Goal: Information Seeking & Learning: Learn about a topic

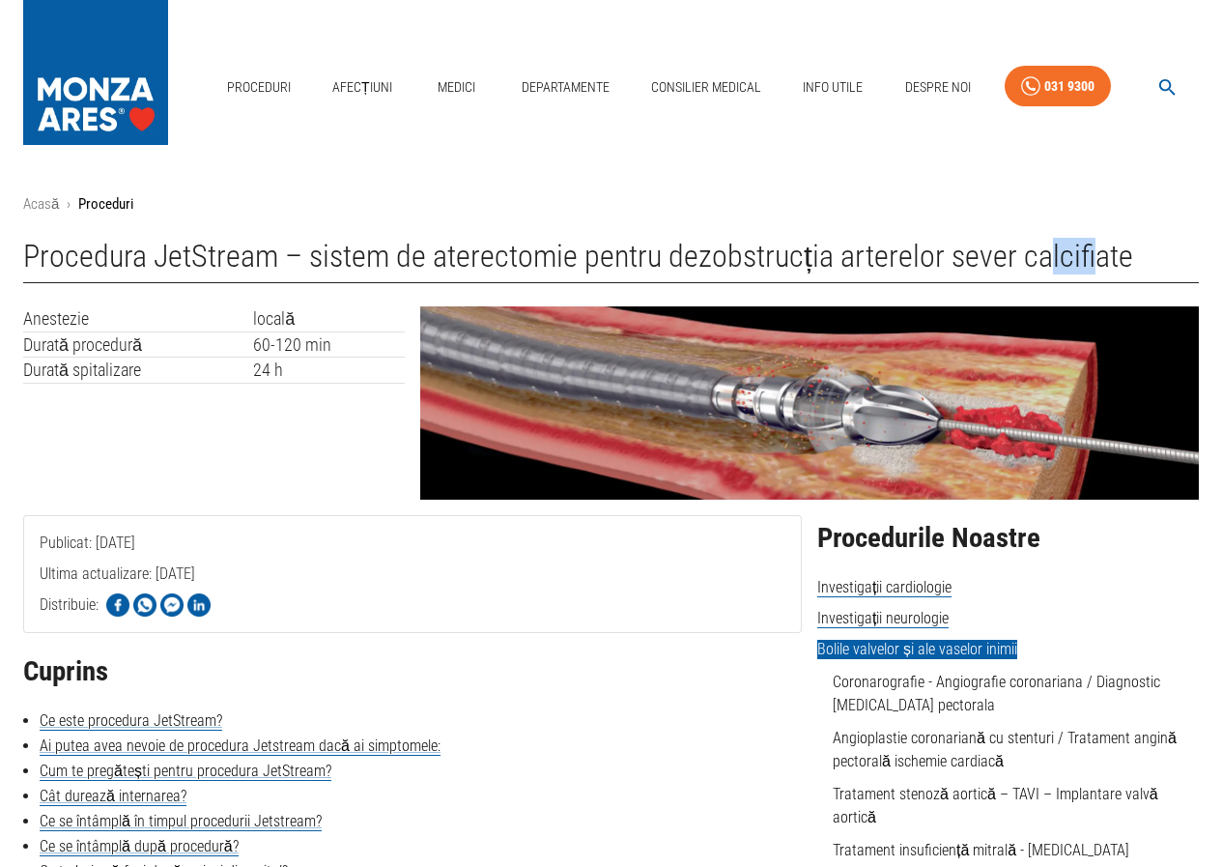
drag, startPoint x: 1042, startPoint y: 265, endPoint x: 1086, endPoint y: 264, distance: 43.5
click at [1086, 264] on h1 "Procedura JetStream – sistem de aterectomie pentru dezobstrucția arterelor seve…" at bounding box center [611, 261] width 1176 height 44
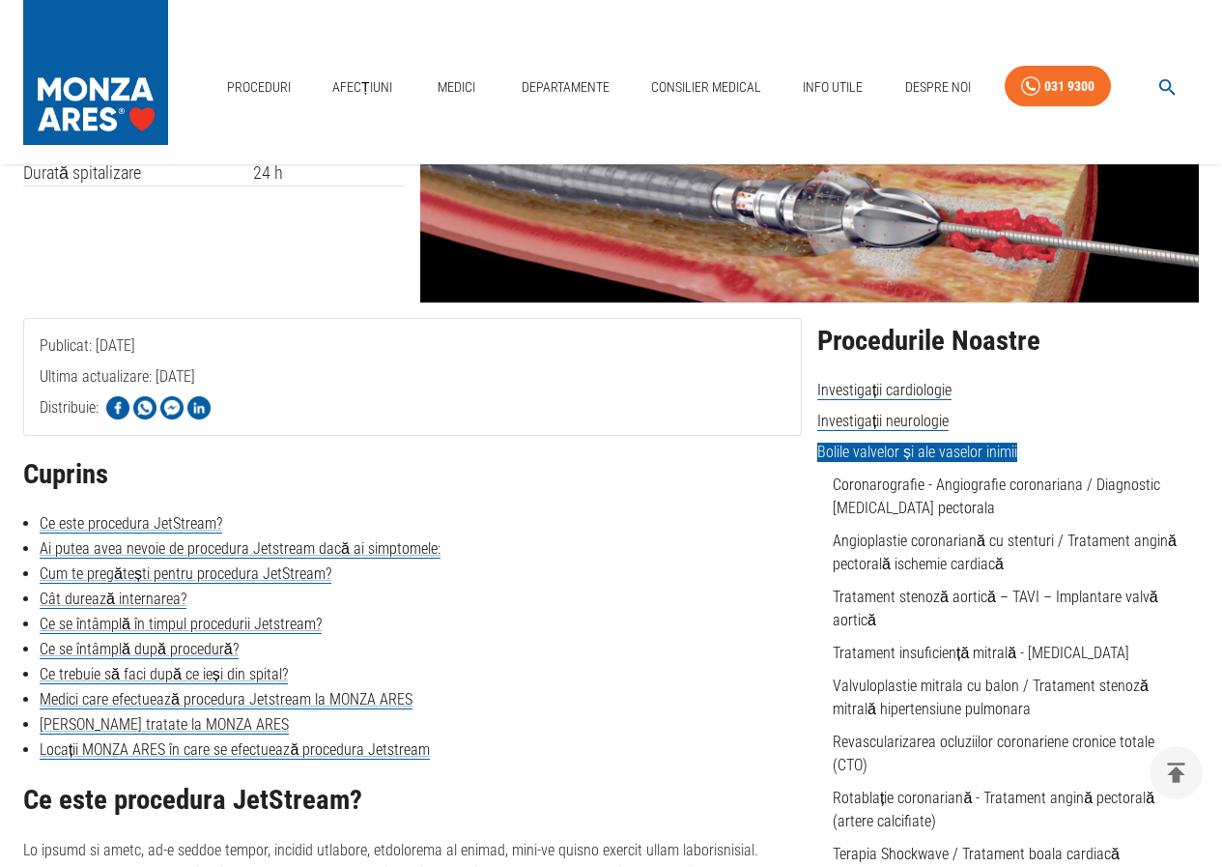
scroll to position [386, 0]
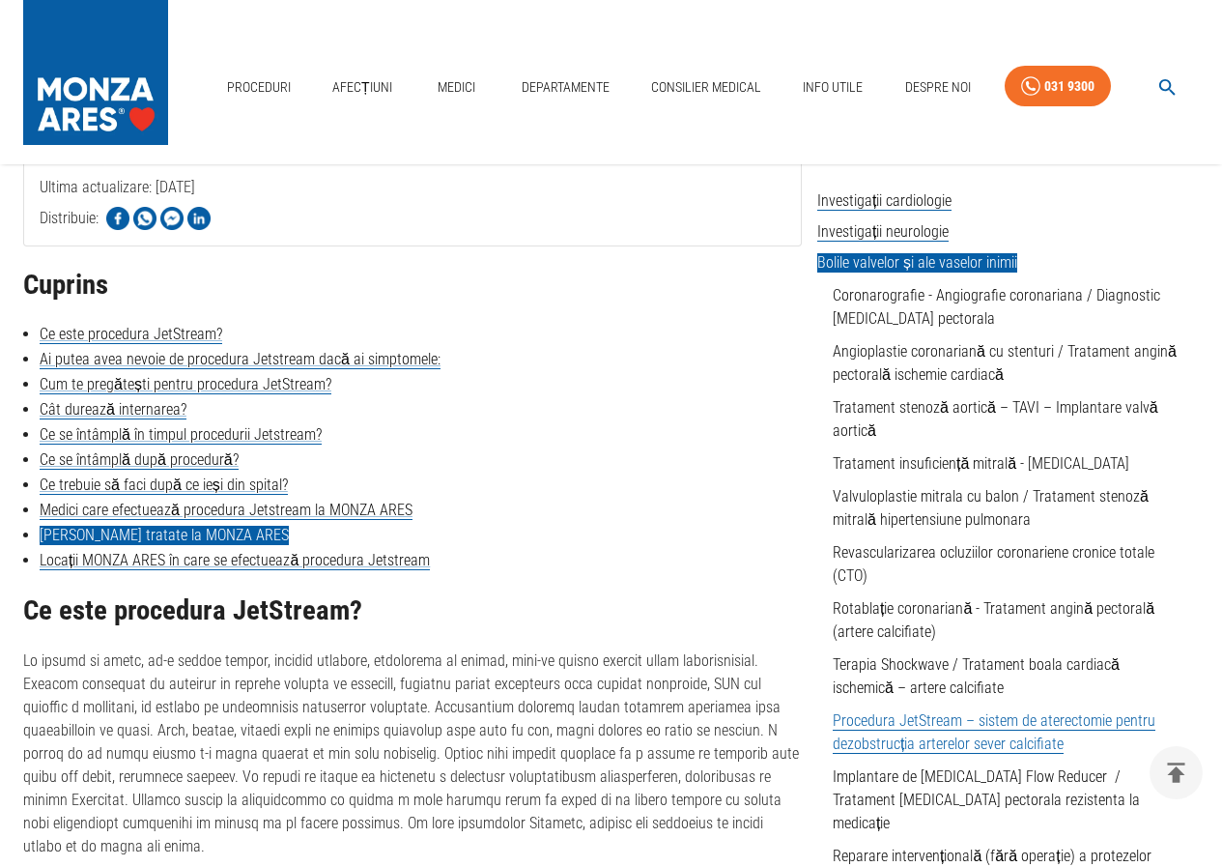
click at [187, 530] on link "[PERSON_NAME] tratate la MONZA ARES" at bounding box center [164, 535] width 249 height 19
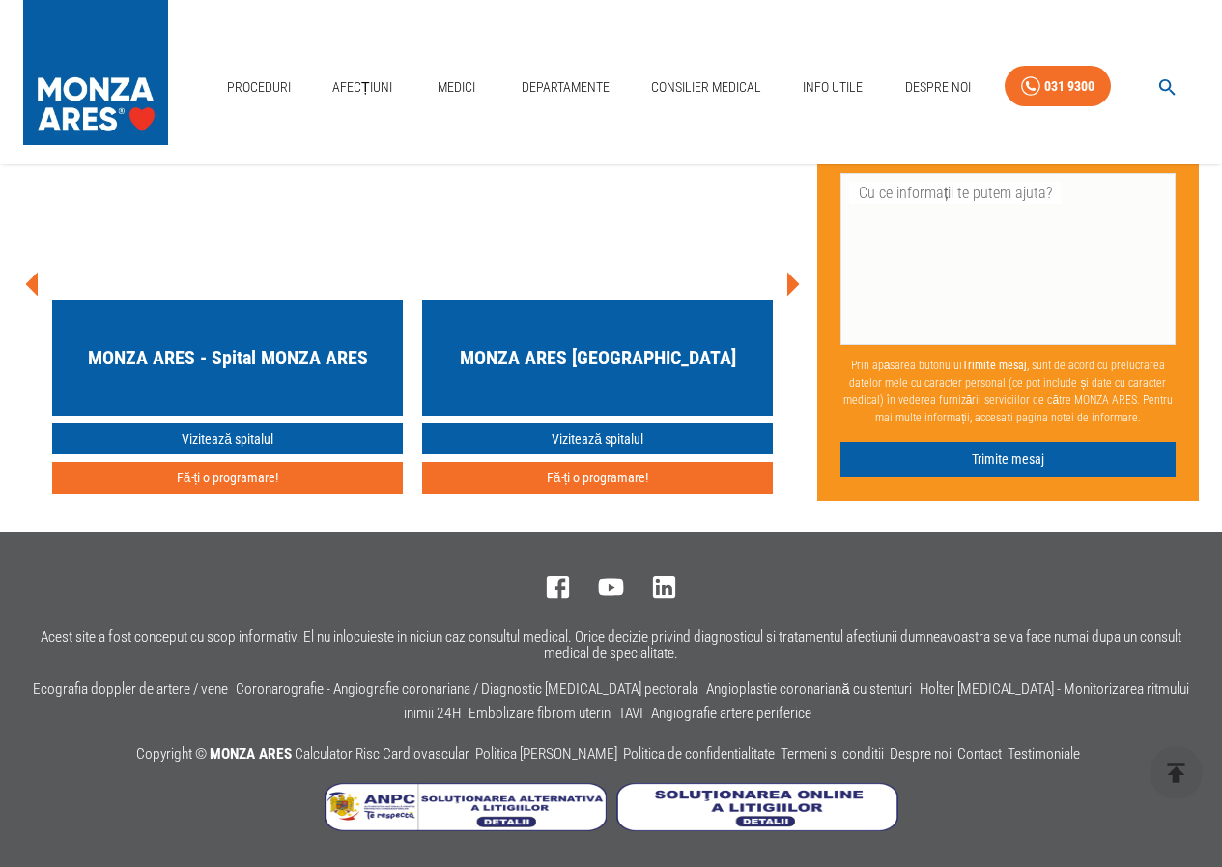
scroll to position [4659, 0]
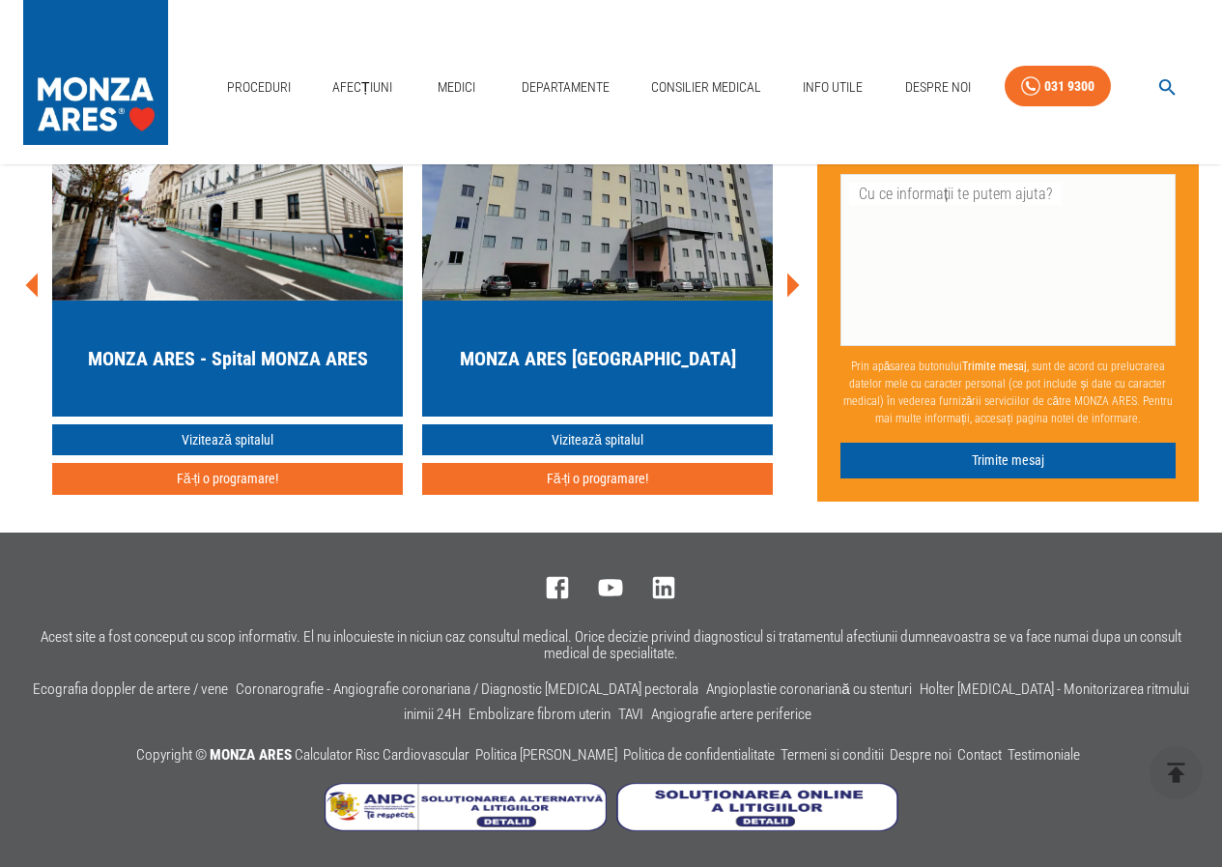
scroll to position [386, 0]
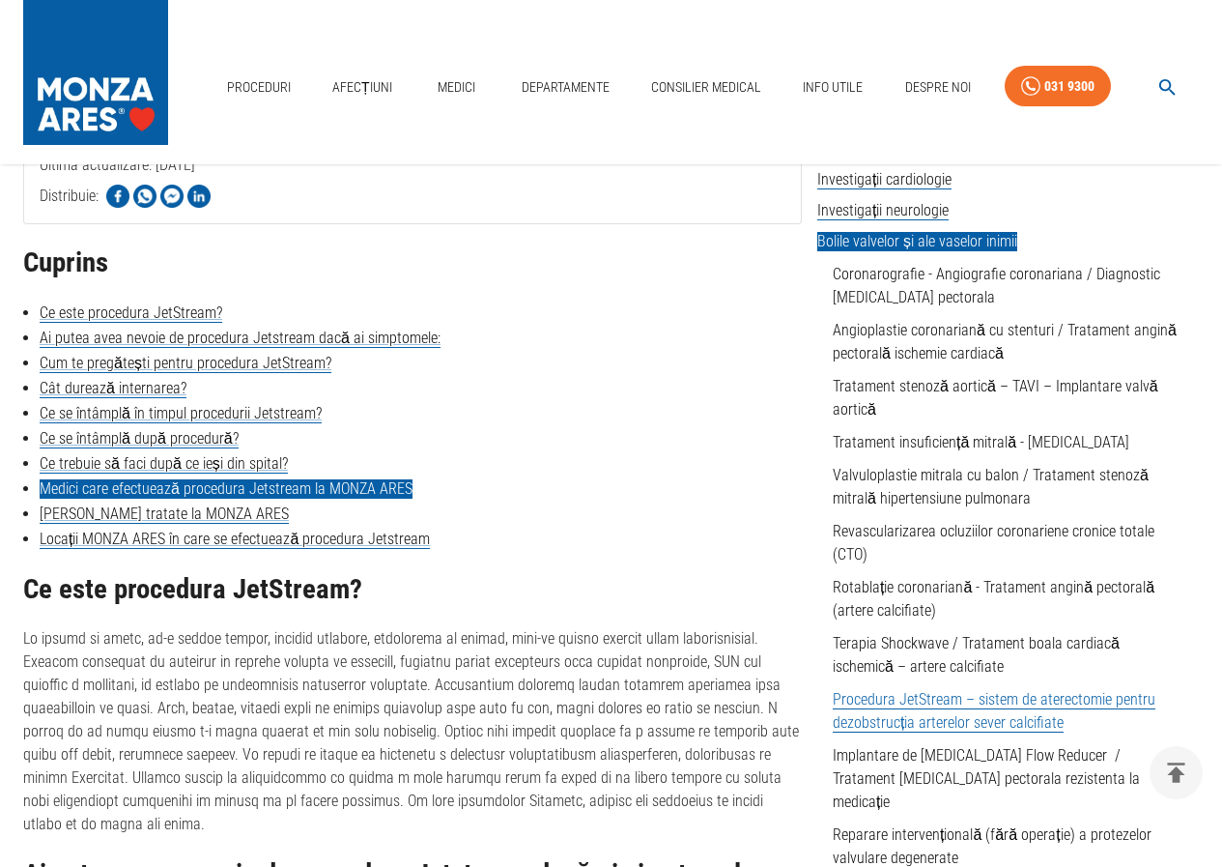
click at [164, 483] on link "Medici care efectuează procedura Jetstream la MONZA ARES" at bounding box center [226, 488] width 373 height 19
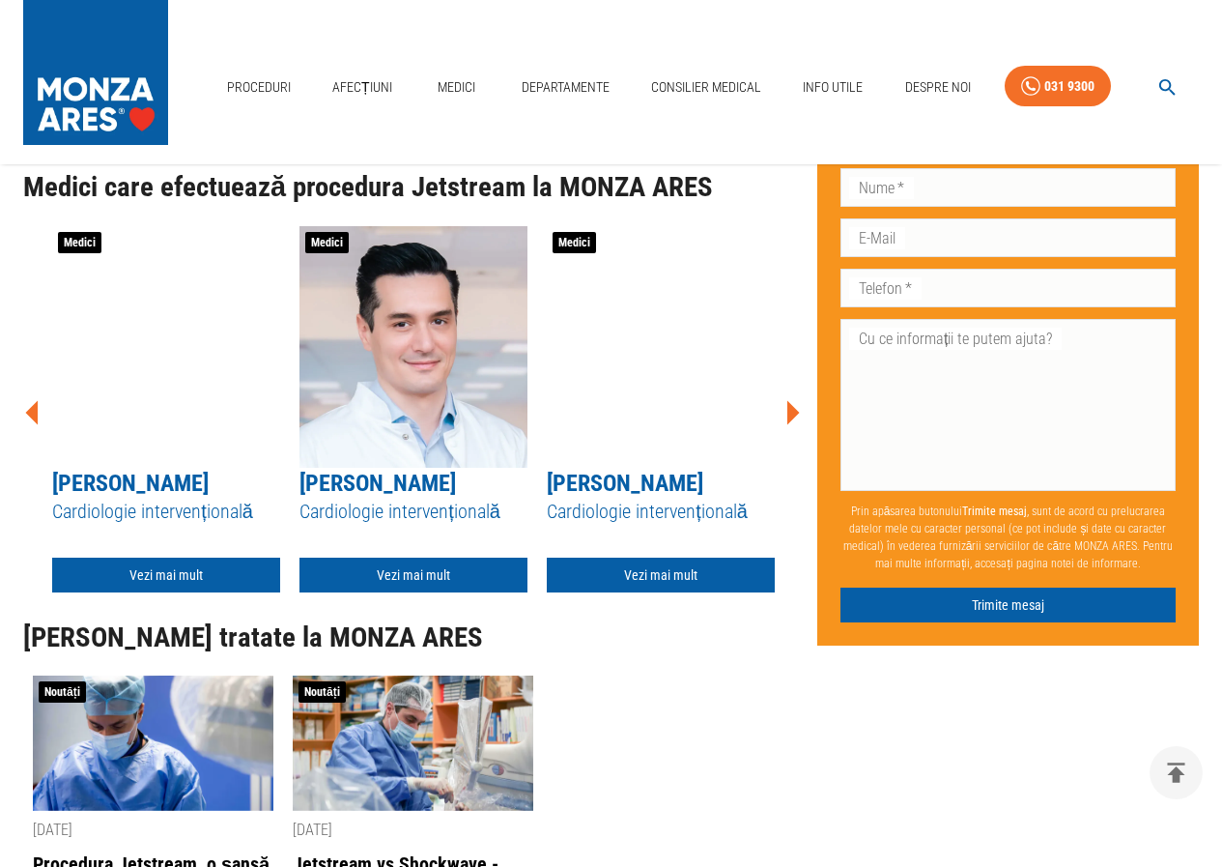
scroll to position [2863, 0]
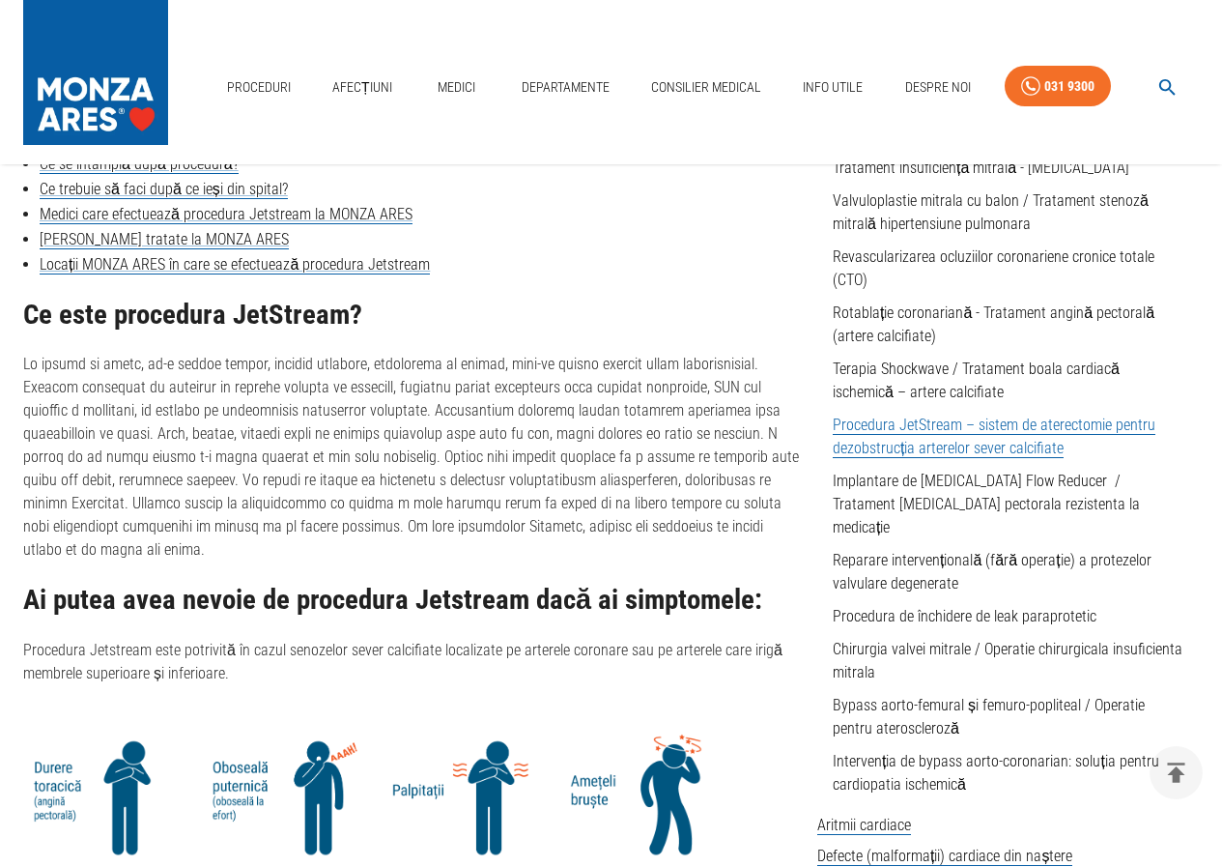
scroll to position [676, 0]
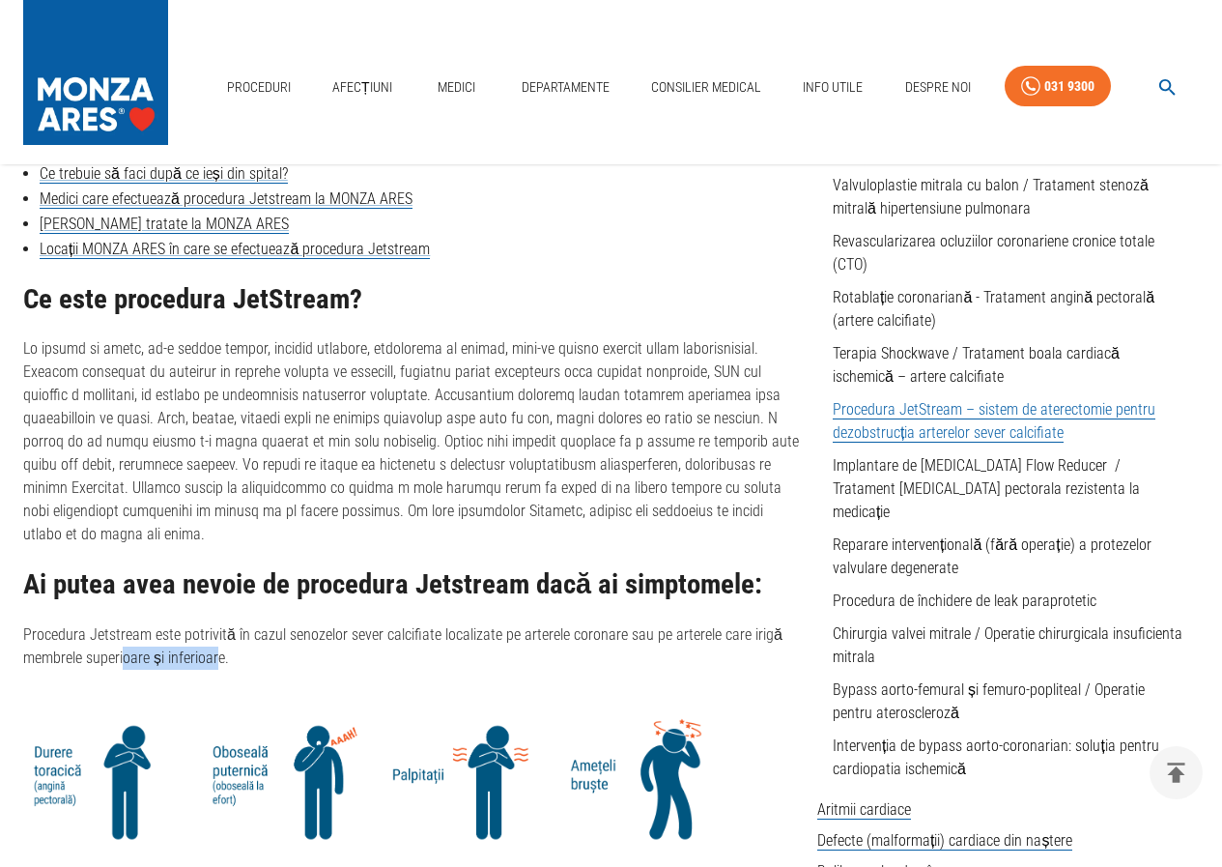
drag, startPoint x: 124, startPoint y: 631, endPoint x: 220, endPoint y: 635, distance: 96.7
click at [220, 635] on p "Procedura Jetstream este potrivită în cazul senozelor sever calcifiate localiza…" at bounding box center [412, 646] width 779 height 46
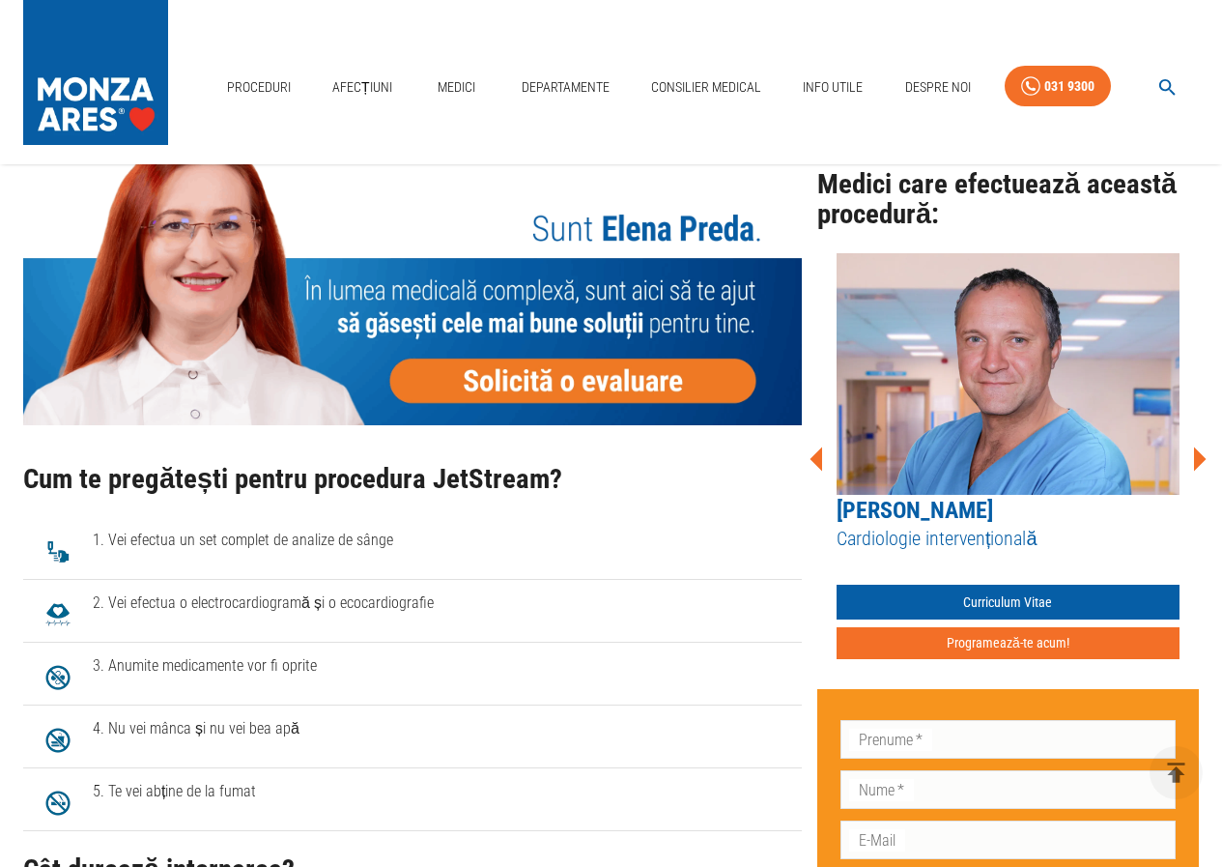
scroll to position [1642, 0]
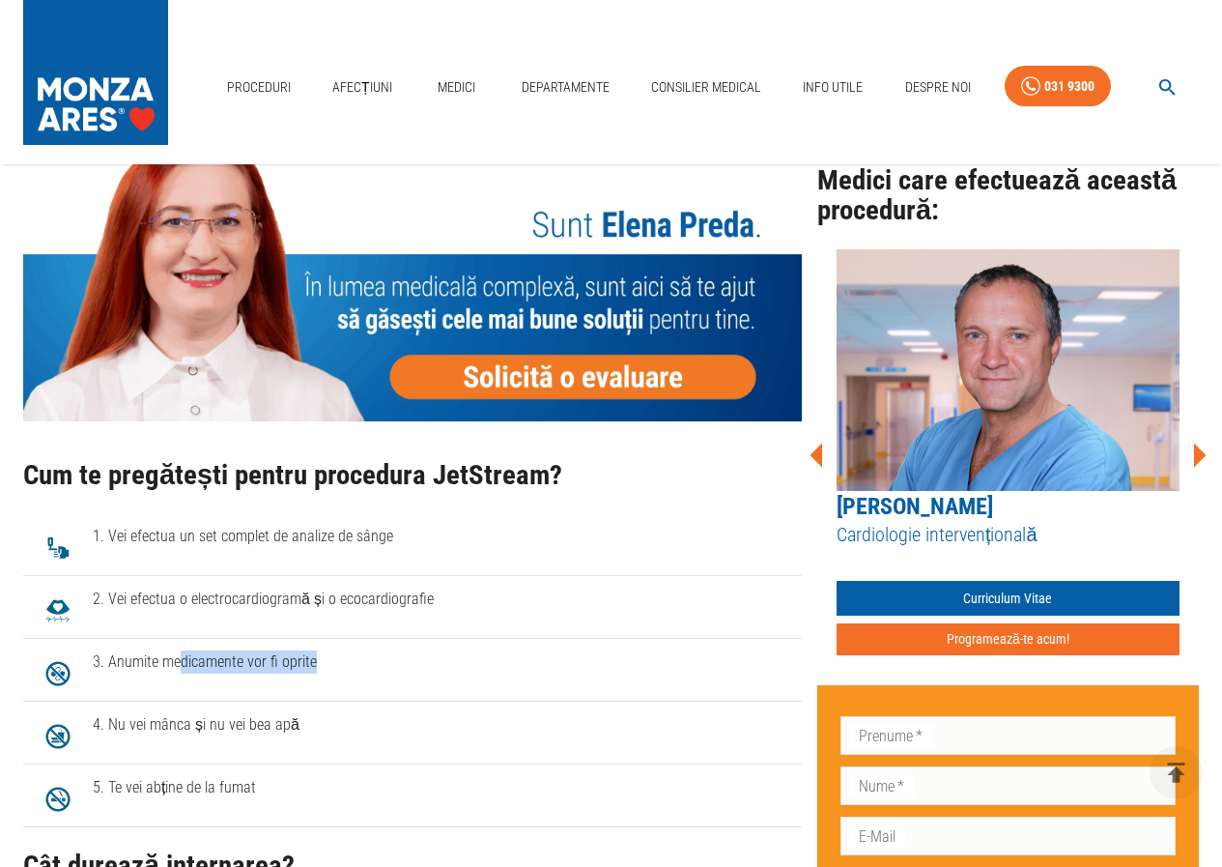
drag, startPoint x: 242, startPoint y: 640, endPoint x: 314, endPoint y: 640, distance: 71.5
click at [314, 650] on span "3. Anumite medicamente vor fi oprite" at bounding box center [440, 661] width 694 height 23
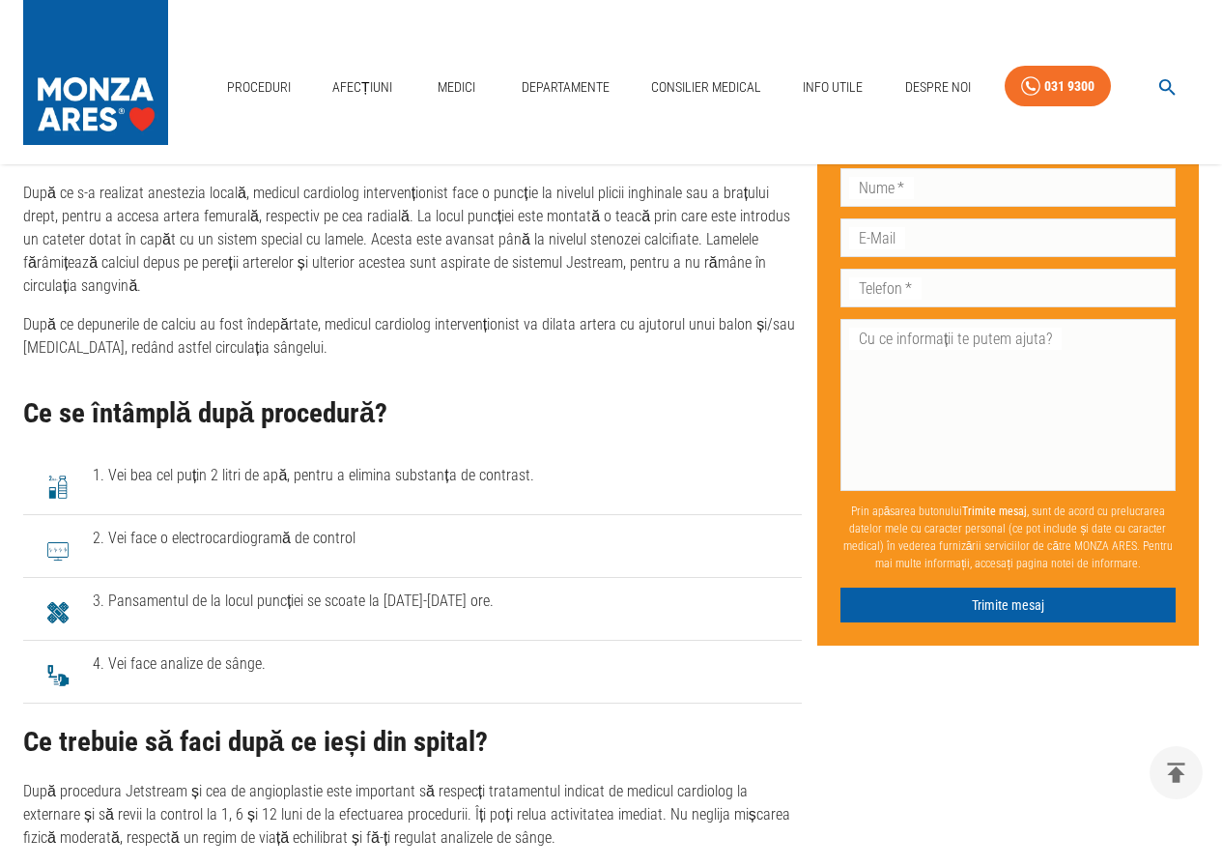
scroll to position [2512, 0]
drag, startPoint x: 169, startPoint y: 554, endPoint x: 326, endPoint y: 576, distance: 158.1
click at [326, 577] on li "3. Pansamentul de la locul puncției se scoate la [DATE]-[DATE] ore." at bounding box center [412, 608] width 779 height 63
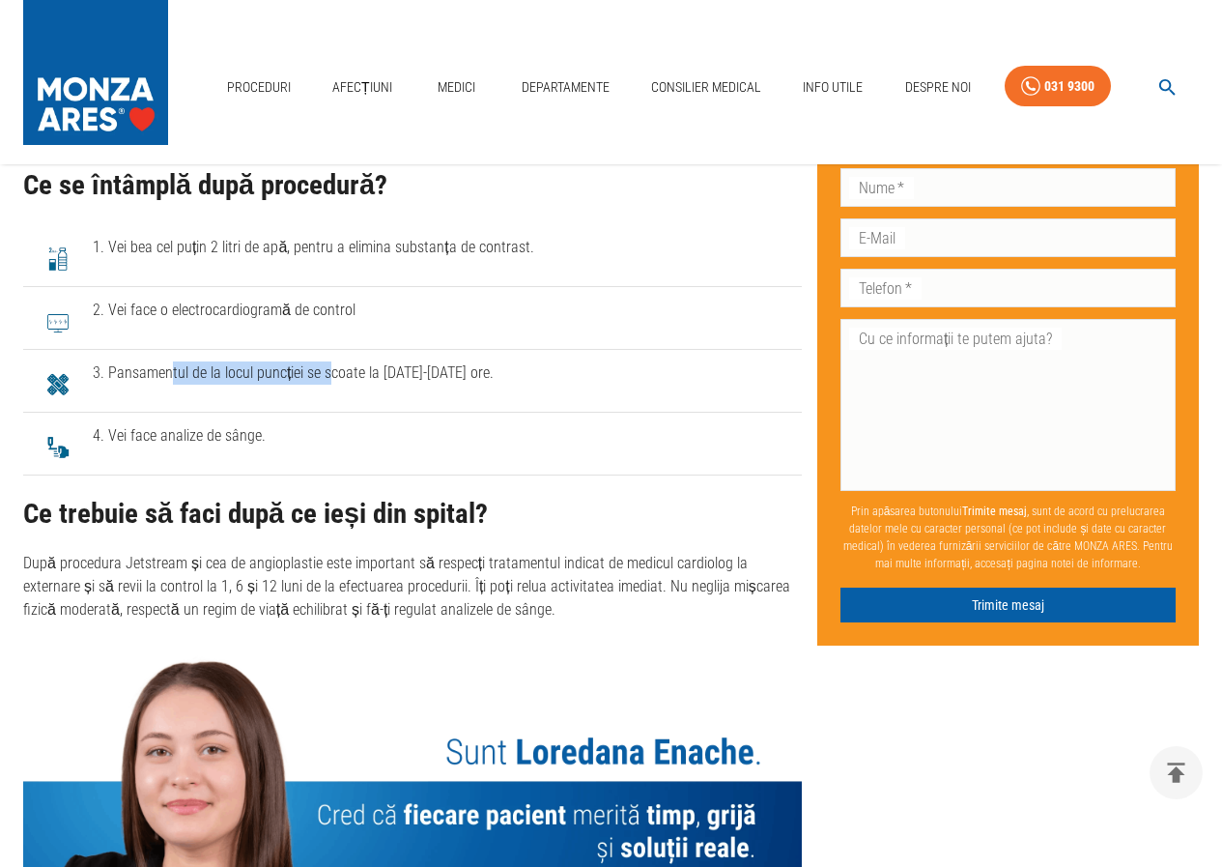
scroll to position [2898, 0]
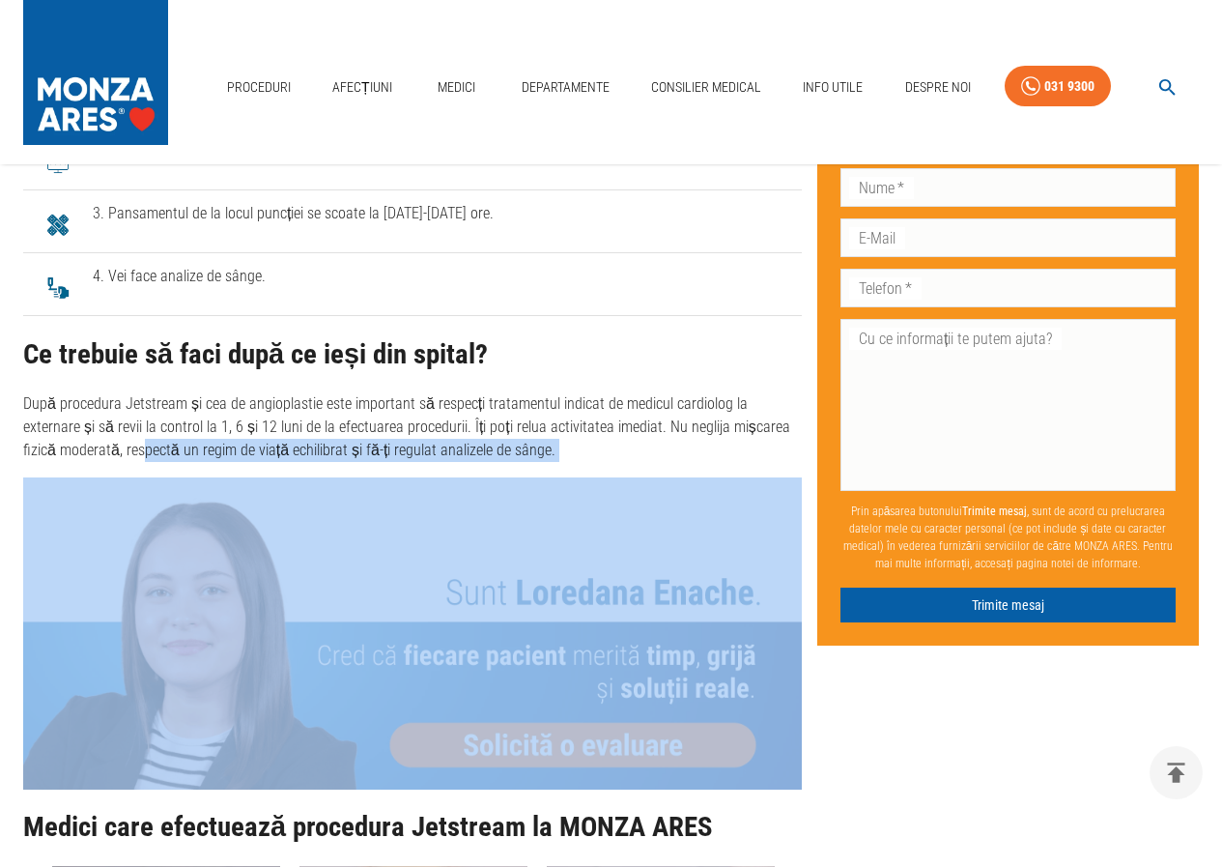
drag, startPoint x: 105, startPoint y: 402, endPoint x: 205, endPoint y: 417, distance: 100.7
click at [205, 417] on div "Ce trebuie să faci după ce ieși din spital? După procedura Jetstream și cea de …" at bounding box center [412, 564] width 779 height 450
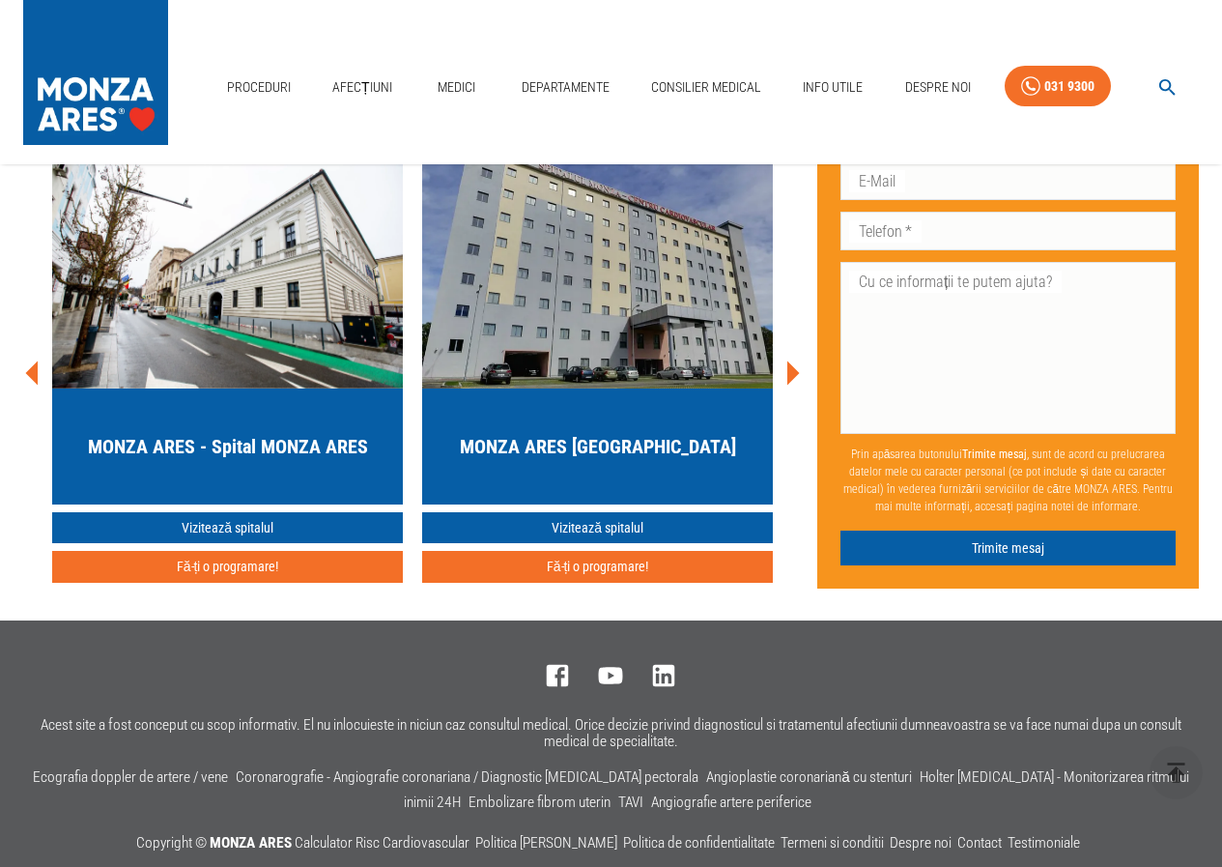
scroll to position [5169, 0]
